Goal: Navigation & Orientation: Find specific page/section

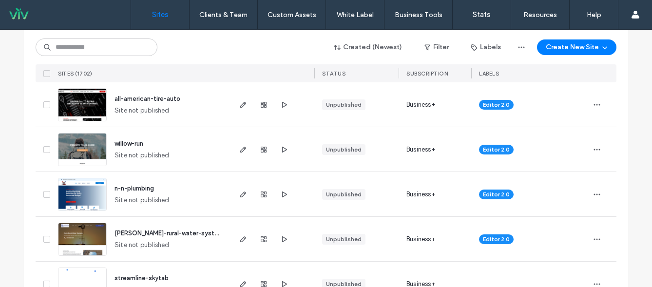
scroll to position [124, 0]
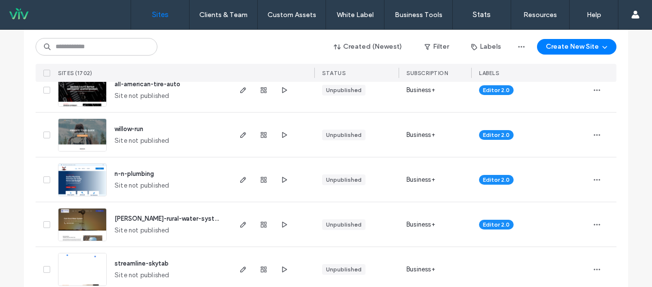
click at [131, 174] on span "n-n-plumbing" at bounding box center [134, 173] width 39 height 7
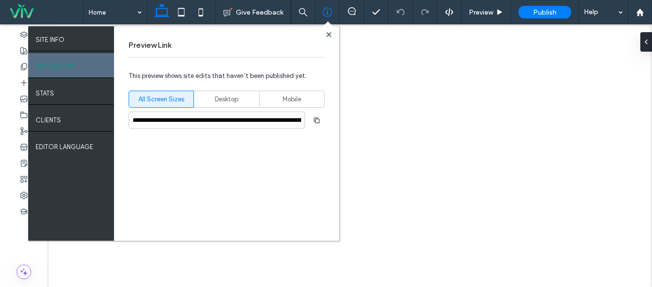
click at [317, 119] on use "button" at bounding box center [317, 120] width 6 height 6
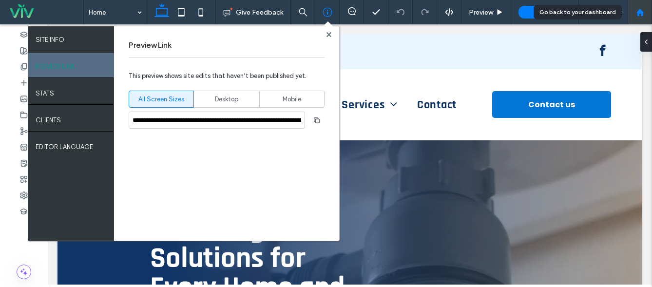
click at [646, 14] on div at bounding box center [640, 12] width 23 height 8
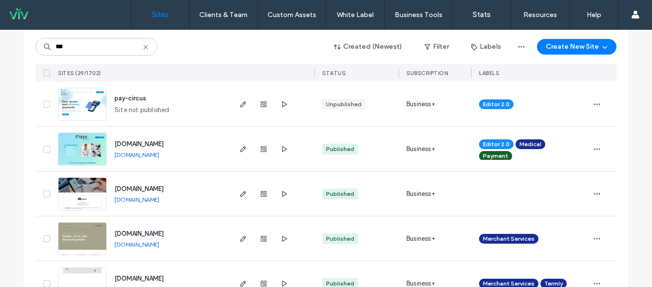
scroll to position [197, 0]
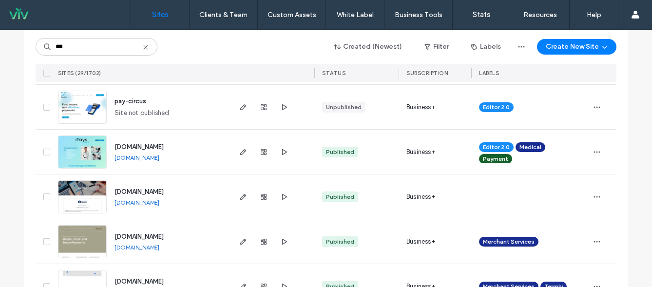
type input "***"
click at [129, 98] on span "pay-circus" at bounding box center [131, 101] width 32 height 7
